Goal: Task Accomplishment & Management: Manage account settings

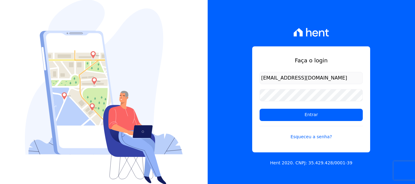
drag, startPoint x: 329, startPoint y: 79, endPoint x: 207, endPoint y: 65, distance: 123.7
click at [210, 65] on div "Faça o login queziamendesjf@gmail.com Entrar Esqueceu a senha? Hent 2020. CNPJ:…" at bounding box center [312, 92] width 208 height 184
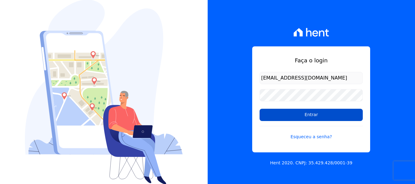
type input "[EMAIL_ADDRESS][DOMAIN_NAME]"
click at [301, 115] on input "Entrar" at bounding box center [311, 115] width 103 height 12
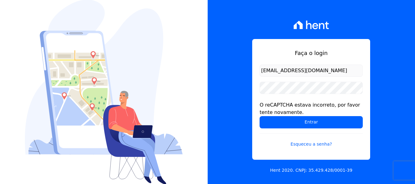
click at [253, 103] on div "Faça o login [EMAIL_ADDRESS][DOMAIN_NAME] O reCAPTCHA estava incorreto, por fav…" at bounding box center [311, 99] width 118 height 121
drag, startPoint x: 311, startPoint y: 143, endPoint x: 307, endPoint y: 143, distance: 4.0
click at [311, 143] on link "Esqueceu a senha?" at bounding box center [311, 140] width 103 height 14
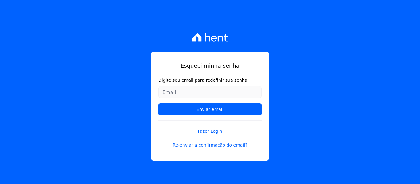
click at [193, 92] on input "Digite seu email para redefinir sua senha" at bounding box center [209, 92] width 103 height 12
drag, startPoint x: 217, startPoint y: 96, endPoint x: 136, endPoint y: 86, distance: 80.9
click at [136, 86] on div "Esqueci minha senha Digite seu email para redefinir sua senha Enviar email Faze…" at bounding box center [210, 92] width 420 height 184
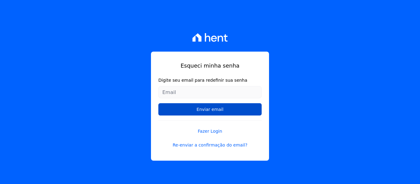
click at [178, 108] on input "Enviar email" at bounding box center [209, 109] width 103 height 12
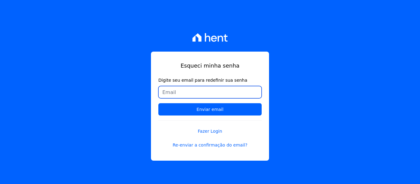
click at [207, 92] on input "Digite seu email para redefinir sua senha" at bounding box center [209, 92] width 103 height 12
type input "[EMAIL_ADDRESS][DOMAIN_NAME]"
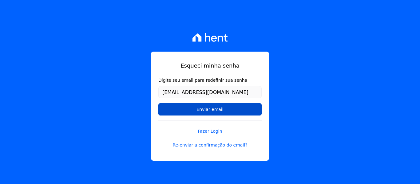
click at [201, 111] on input "Enviar email" at bounding box center [209, 109] width 103 height 12
click at [203, 111] on input "Enviar email" at bounding box center [209, 109] width 103 height 12
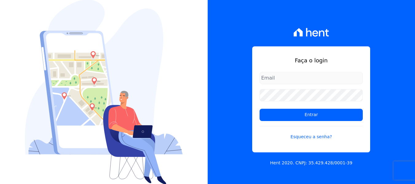
click at [203, 111] on div at bounding box center [104, 92] width 208 height 184
type input "[EMAIL_ADDRESS][DOMAIN_NAME]"
click at [309, 136] on link "Esqueceu a senha?" at bounding box center [311, 133] width 103 height 14
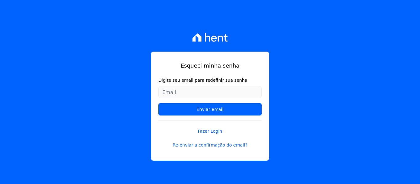
type input "queziamendesjf@gmail.com"
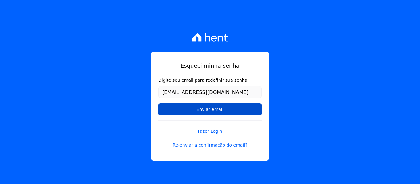
click at [222, 108] on input "Enviar email" at bounding box center [209, 109] width 103 height 12
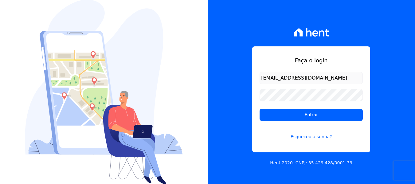
drag, startPoint x: 334, startPoint y: 76, endPoint x: 247, endPoint y: 76, distance: 87.0
click at [247, 76] on div "Faça o login queziamendesjf@gmail.com Entrar Esqueceu a senha? Hent 2020. CNPJ:…" at bounding box center [312, 92] width 208 height 184
type input "fra"
click at [321, 135] on link "Esqueceu a senha?" at bounding box center [311, 133] width 103 height 14
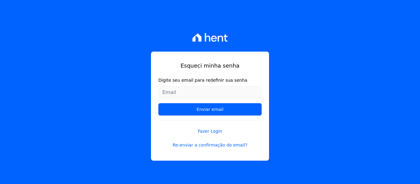
drag, startPoint x: 229, startPoint y: 93, endPoint x: 199, endPoint y: 92, distance: 29.8
click at [199, 92] on input "Digite seu email para redefinir sua senha" at bounding box center [209, 92] width 103 height 12
drag, startPoint x: 212, startPoint y: 93, endPoint x: 153, endPoint y: 92, distance: 59.3
click at [153, 92] on div "Esqueci minha senha Digite seu email para redefinir sua senha Enviar email Faze…" at bounding box center [210, 106] width 118 height 109
click at [214, 95] on input "Digite seu email para redefinir sua senha" at bounding box center [209, 92] width 103 height 12
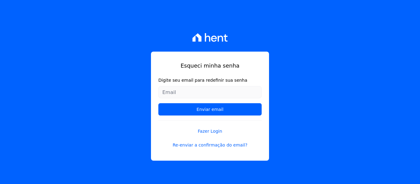
click at [214, 95] on input "Digite seu email para redefinir sua senha" at bounding box center [209, 92] width 103 height 12
drag, startPoint x: 196, startPoint y: 94, endPoint x: 148, endPoint y: 93, distance: 48.3
click at [148, 93] on div "Esqueci minha senha Digite seu email para redefinir sua senha Enviar email Faze…" at bounding box center [210, 92] width 420 height 184
drag, startPoint x: 162, startPoint y: 93, endPoint x: 248, endPoint y: 93, distance: 86.0
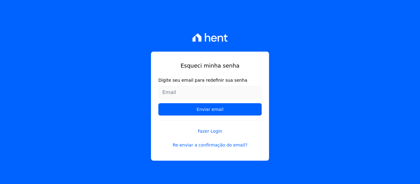
click at [248, 93] on input "Digite seu email para redefinir sua senha" at bounding box center [209, 92] width 103 height 12
click at [156, 123] on div "Esqueci minha senha Digite seu email para redefinir sua senha Enviar email Faze…" at bounding box center [210, 106] width 118 height 109
click at [205, 93] on input "Digite seu email para redefinir sua senha" at bounding box center [209, 92] width 103 height 12
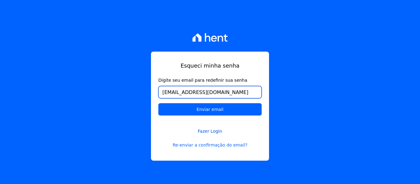
type input "[EMAIL_ADDRESS][DOMAIN_NAME]"
click at [180, 131] on link "Fazer Login" at bounding box center [209, 127] width 103 height 14
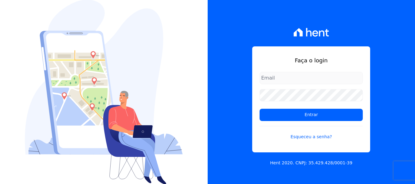
type input "queziamendesjf@gmail.com"
click at [310, 136] on link "Esqueceu a senha?" at bounding box center [311, 133] width 103 height 14
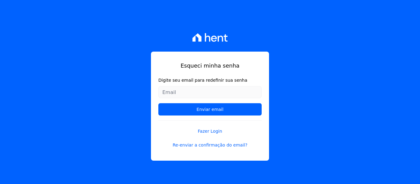
click at [224, 91] on input "Digite seu email para redefinir sua senha" at bounding box center [209, 92] width 103 height 12
click at [254, 74] on div "Esqueci minha senha Digite seu email para redefinir sua senha Enviar email Faze…" at bounding box center [210, 106] width 118 height 109
click at [213, 96] on input "Digite seu email para redefinir sua senha" at bounding box center [209, 92] width 103 height 12
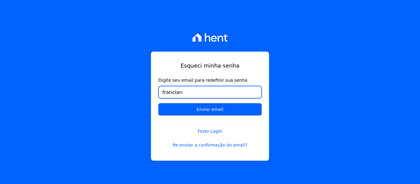
type input "francianealvesb@outlook.com"
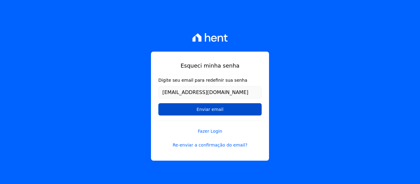
click at [222, 110] on input "Enviar email" at bounding box center [209, 109] width 103 height 12
click at [204, 110] on input "Enviar email" at bounding box center [209, 109] width 103 height 12
click at [207, 103] on input "Enviar email" at bounding box center [209, 109] width 103 height 12
click at [204, 107] on input "Enviar email" at bounding box center [209, 109] width 103 height 12
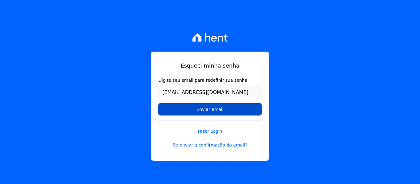
click at [199, 109] on input "Enviar email" at bounding box center [209, 109] width 103 height 12
